Goal: Transaction & Acquisition: Purchase product/service

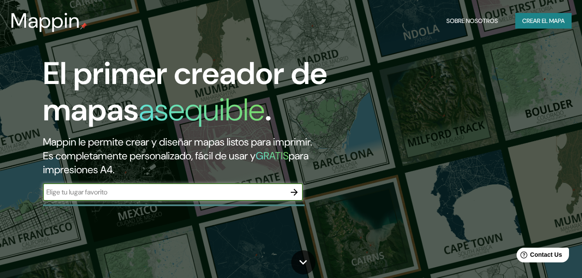
scroll to position [43, 0]
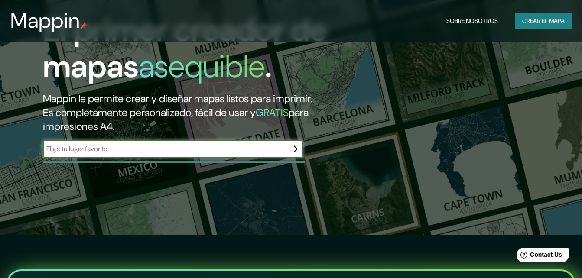
click at [67, 144] on input "text" at bounding box center [164, 149] width 243 height 10
type input "[GEOGRAPHIC_DATA]"
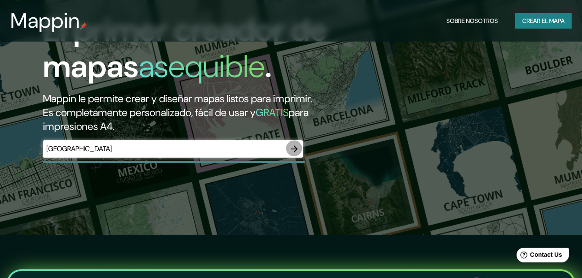
click at [300, 144] on icon "button" at bounding box center [294, 149] width 10 height 10
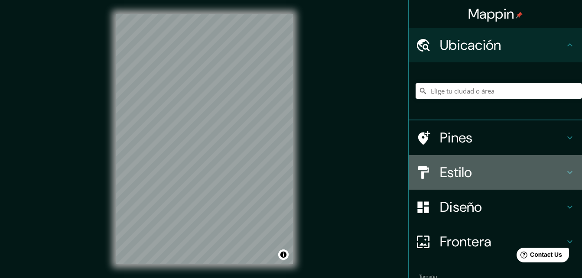
click at [461, 164] on h4 "Estilo" at bounding box center [502, 172] width 125 height 17
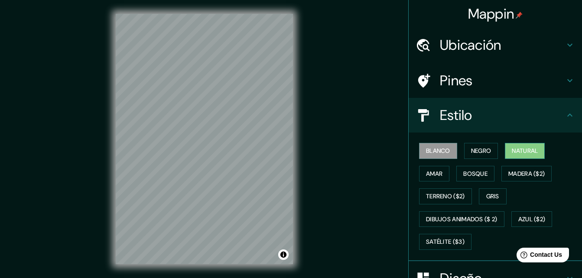
click at [535, 143] on button "Natural" at bounding box center [525, 151] width 40 height 16
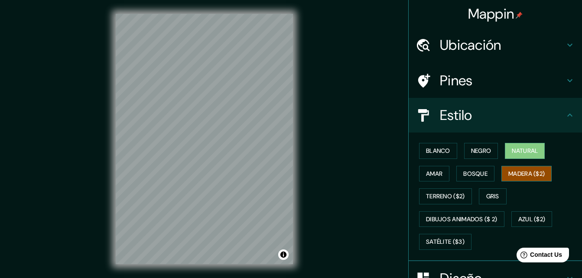
click at [509, 169] on font "Madera ($2)" at bounding box center [527, 174] width 36 height 11
click at [467, 169] on font "Bosque" at bounding box center [475, 174] width 24 height 11
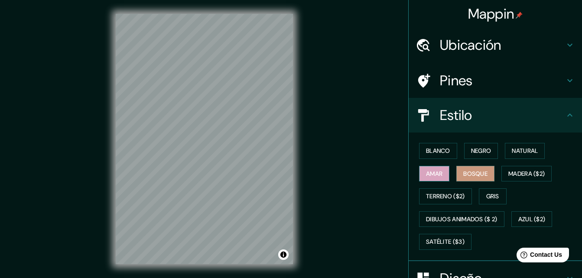
click at [442, 166] on button "Amar" at bounding box center [434, 174] width 30 height 16
click at [443, 191] on font "Terreno ($2)" at bounding box center [445, 196] width 39 height 11
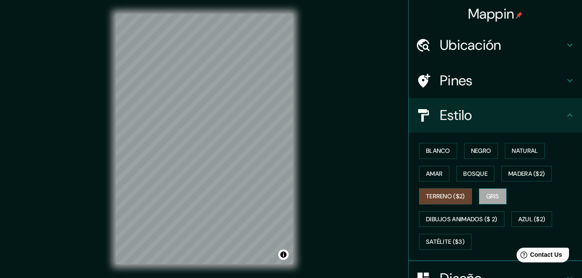
click at [494, 189] on button "Gris" at bounding box center [493, 197] width 28 height 16
click at [518, 214] on font "Azul ($2)" at bounding box center [531, 219] width 27 height 11
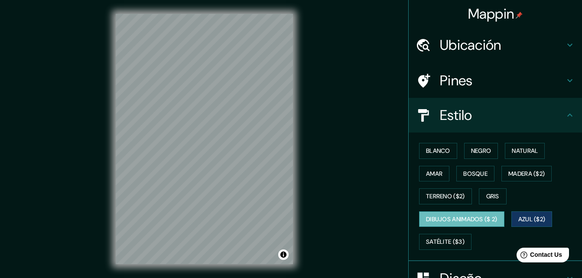
click at [428, 212] on button "Dibujos animados ($ 2)" at bounding box center [461, 220] width 85 height 16
click at [419, 234] on button "Satélite ($3)" at bounding box center [445, 242] width 52 height 16
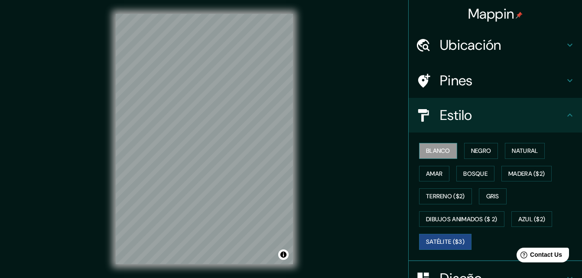
click at [434, 143] on button "Blanco" at bounding box center [438, 151] width 38 height 16
click at [491, 143] on button "Negro" at bounding box center [481, 151] width 34 height 16
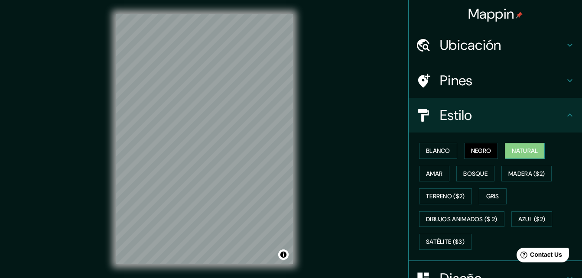
click at [505, 143] on button "Natural" at bounding box center [525, 151] width 40 height 16
click at [509, 166] on button "Madera ($2)" at bounding box center [527, 174] width 50 height 16
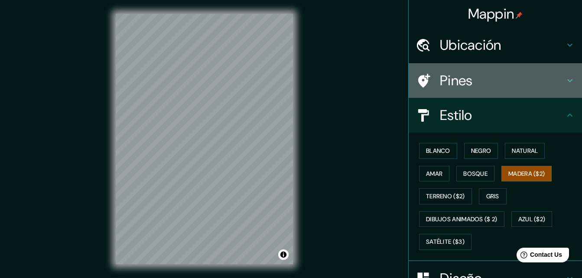
click at [465, 85] on div "Pines" at bounding box center [495, 80] width 173 height 35
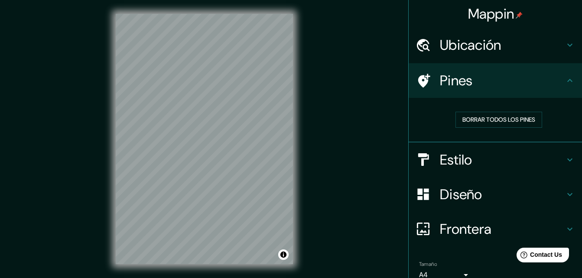
click at [465, 85] on div "Pines" at bounding box center [495, 80] width 173 height 35
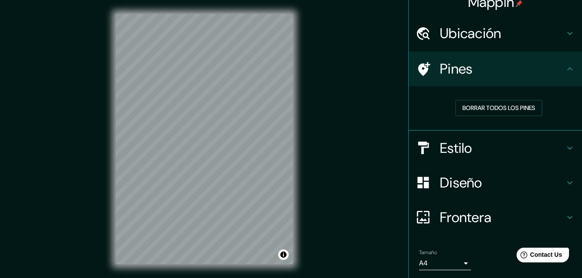
scroll to position [18, 0]
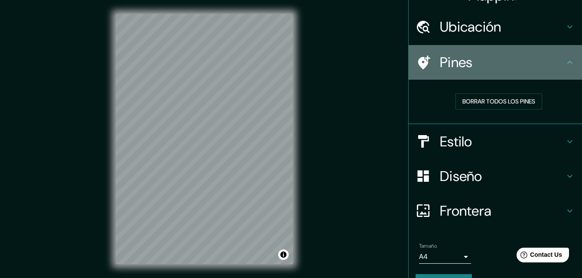
click at [440, 54] on h4 "Pines" at bounding box center [502, 62] width 125 height 17
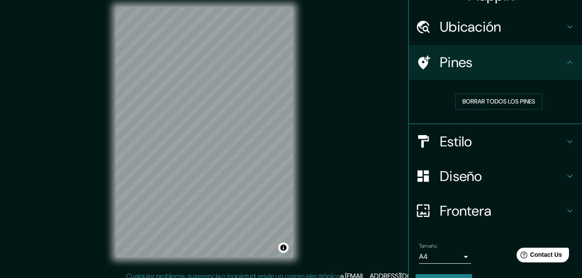
scroll to position [9, 0]
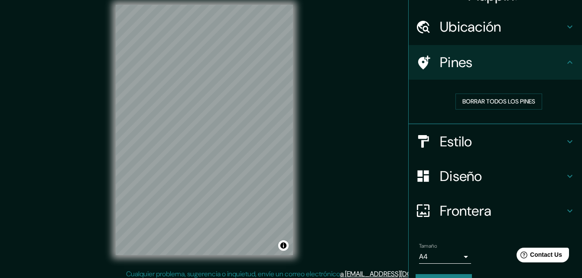
click at [461, 238] on body "Mappin Ubicación Pines Borrar todos los pines Estilo Diseño Frontera Elige un b…" at bounding box center [291, 130] width 582 height 278
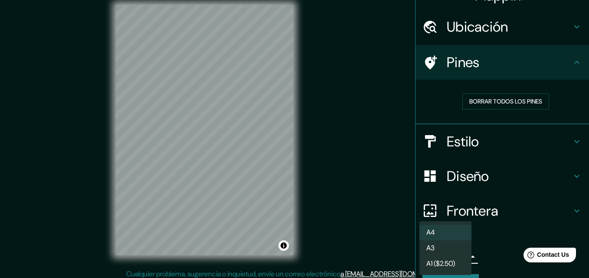
click at [506, 216] on div at bounding box center [294, 139] width 589 height 278
